Goal: Information Seeking & Learning: Learn about a topic

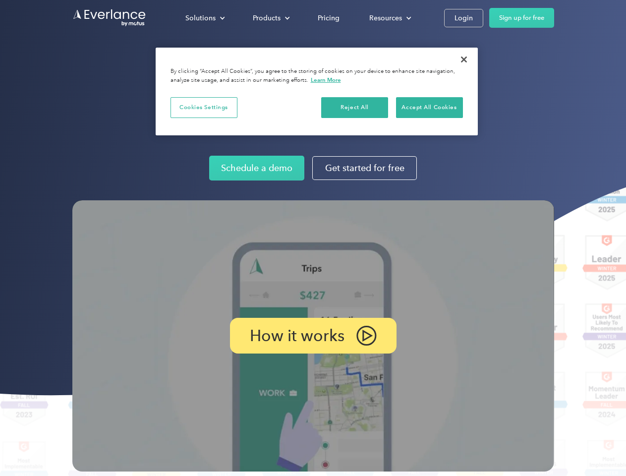
click at [313, 238] on img at bounding box center [313, 335] width 482 height 271
click at [205, 18] on div "Solutions" at bounding box center [200, 18] width 30 height 12
click at [270, 18] on div "Products" at bounding box center [267, 18] width 28 height 12
click at [389, 18] on div "Resources" at bounding box center [385, 18] width 33 height 12
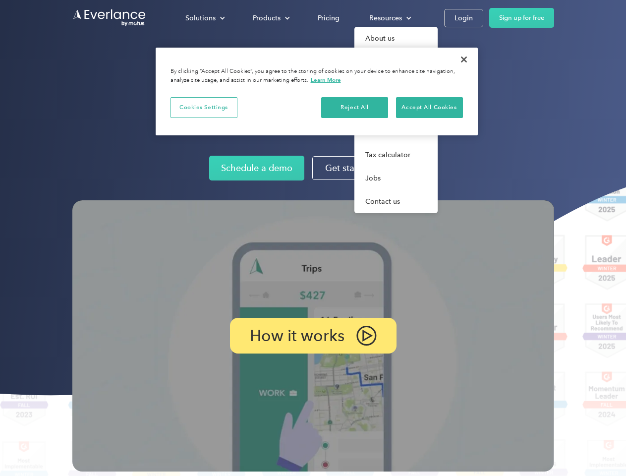
click at [313, 336] on p "How it works" at bounding box center [297, 336] width 95 height 12
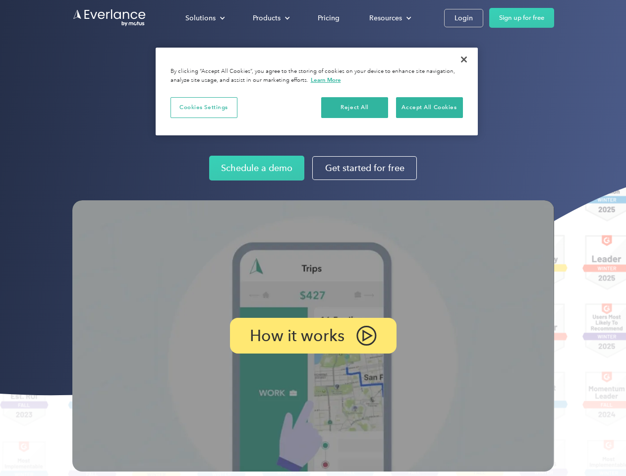
click at [204, 107] on button "Cookies Settings" at bounding box center [204, 107] width 67 height 21
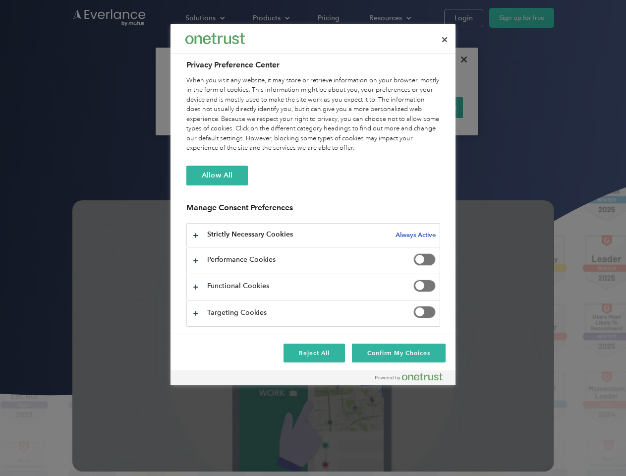
click at [355, 107] on div "When you visit any website, it may store or retrieve information on your browse…" at bounding box center [313, 114] width 254 height 77
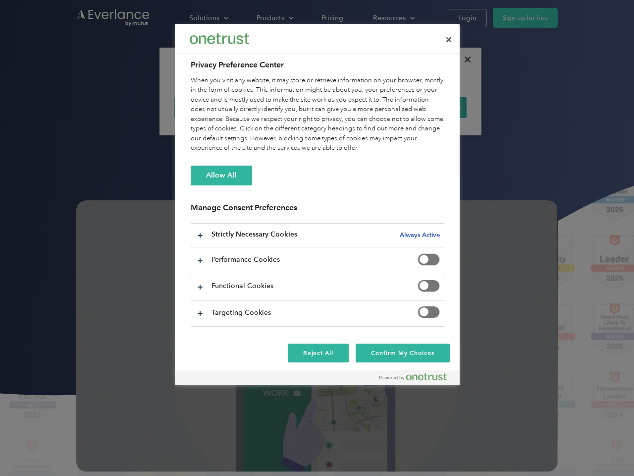
click at [429, 107] on div "When you visit any website, it may store or retrieve information on your browse…" at bounding box center [318, 114] width 254 height 77
click at [464, 59] on div at bounding box center [317, 238] width 634 height 476
